Goal: Navigation & Orientation: Go to known website

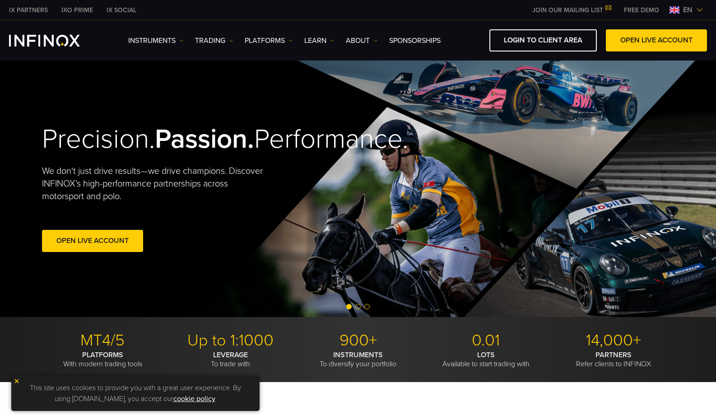
click at [676, 5] on div "en" at bounding box center [686, 10] width 41 height 11
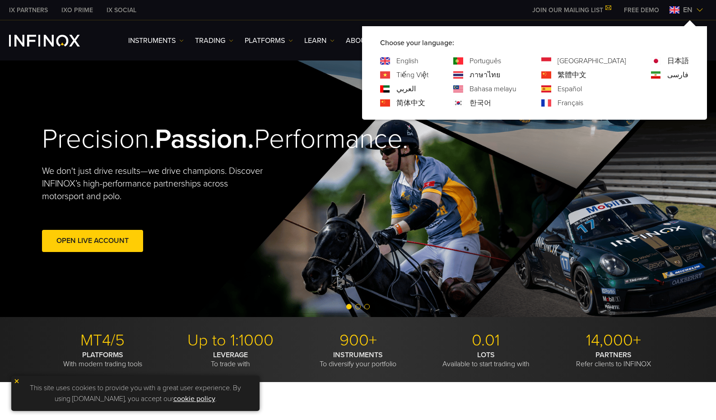
click at [500, 107] on div "한국어" at bounding box center [484, 103] width 63 height 11
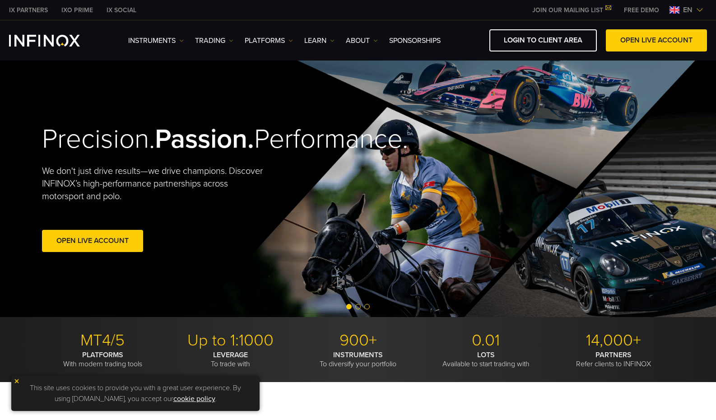
click at [677, 6] on div "en" at bounding box center [686, 10] width 41 height 11
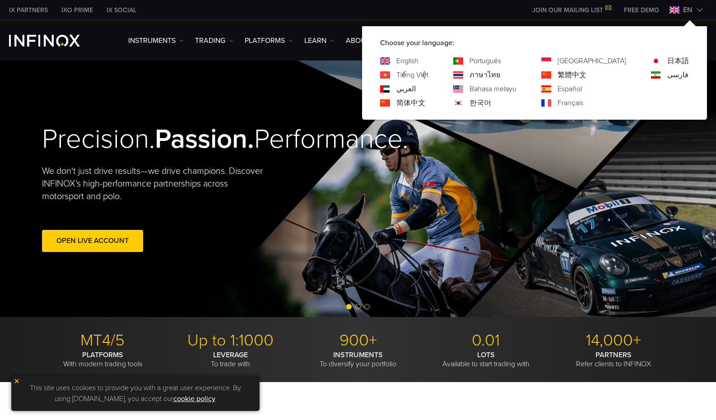
click at [506, 104] on div "한국어" at bounding box center [484, 103] width 63 height 11
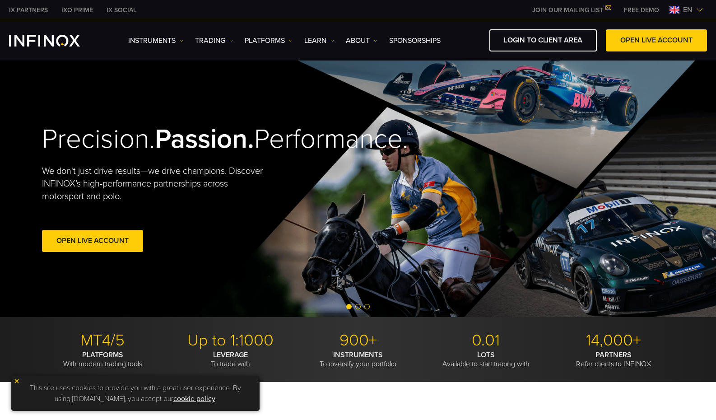
click at [677, 9] on img at bounding box center [675, 9] width 10 height 7
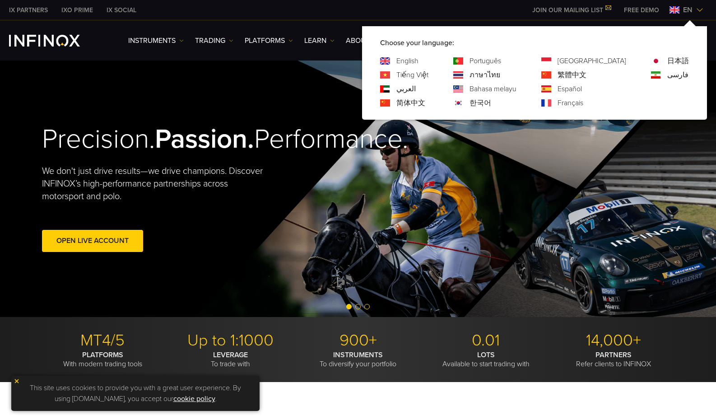
click at [491, 99] on link "한국어" at bounding box center [481, 103] width 22 height 11
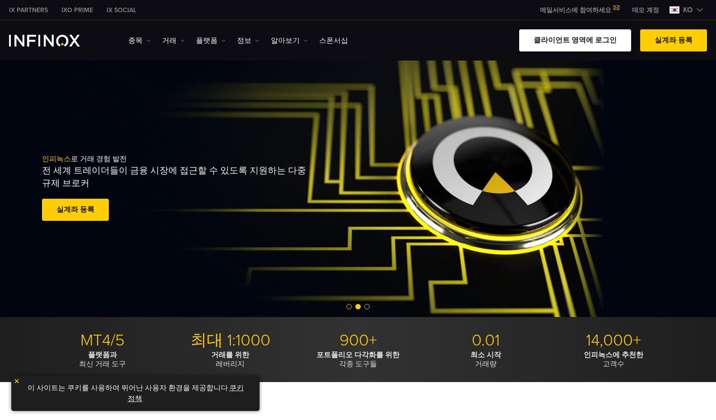
click at [607, 34] on link "클라이언트 영역에 로그인" at bounding box center [575, 40] width 112 height 22
